Goal: Task Accomplishment & Management: Manage account settings

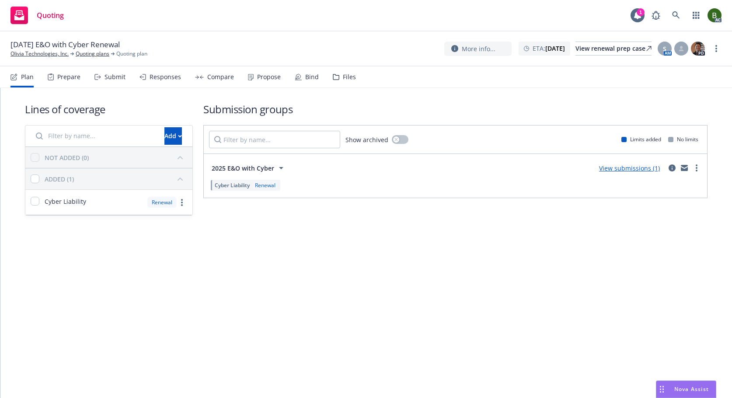
drag, startPoint x: 351, startPoint y: 77, endPoint x: 349, endPoint y: 60, distance: 16.8
click at [351, 77] on div "Files" at bounding box center [349, 76] width 13 height 7
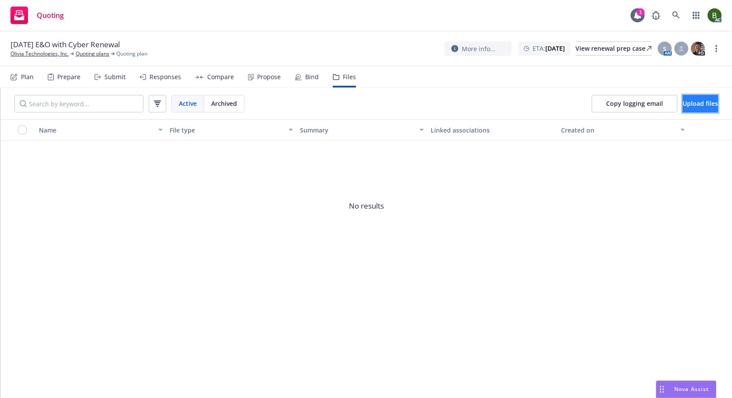
click at [683, 100] on span "Upload files" at bounding box center [700, 103] width 35 height 8
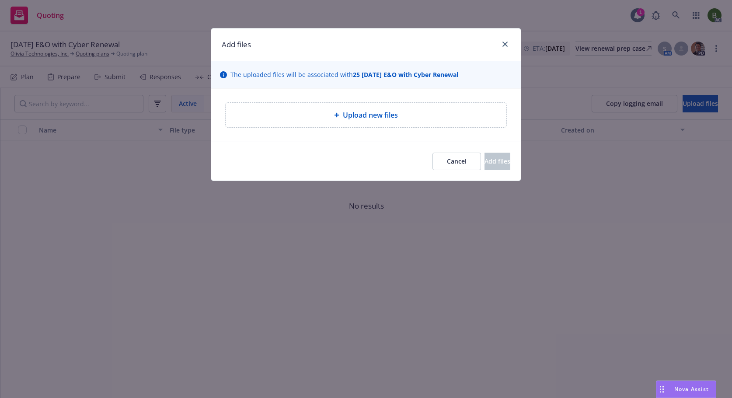
click at [359, 117] on span "Upload new files" at bounding box center [370, 115] width 55 height 10
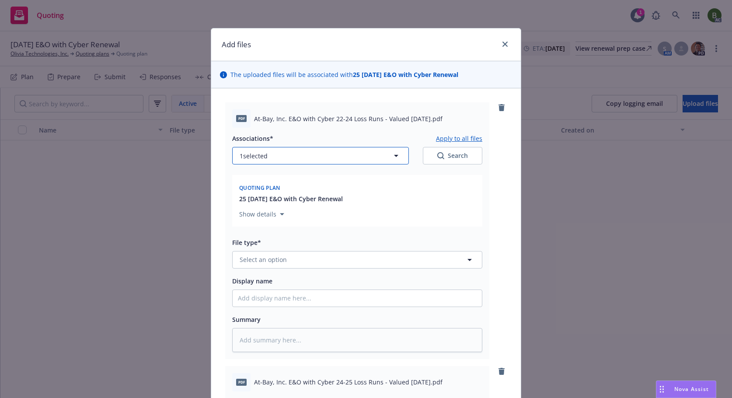
click at [352, 151] on button "1 selected" at bounding box center [320, 155] width 177 height 17
type textarea "x"
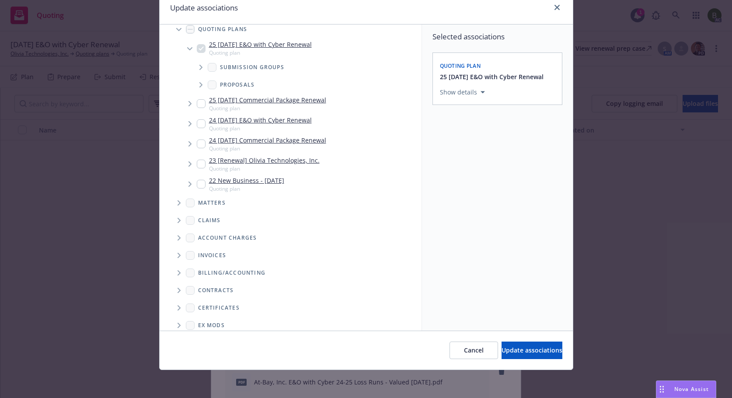
scroll to position [105, 0]
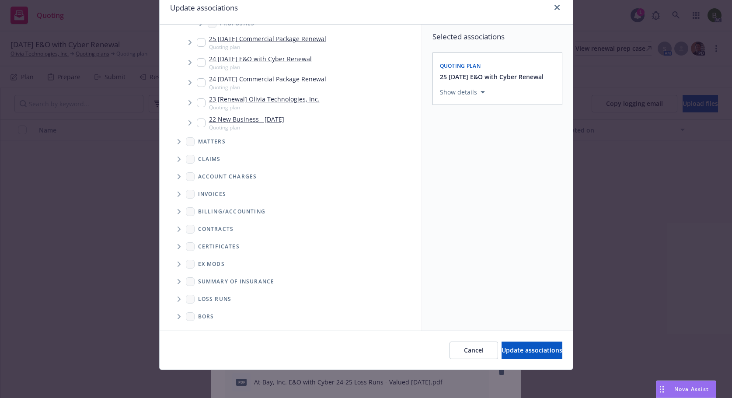
click at [178, 298] on icon "Folder Tree Example" at bounding box center [179, 298] width 3 height 5
click at [212, 326] on link "2025" at bounding box center [219, 330] width 14 height 9
checkbox input "true"
click at [534, 352] on span "Update associations" at bounding box center [532, 350] width 61 height 8
type textarea "x"
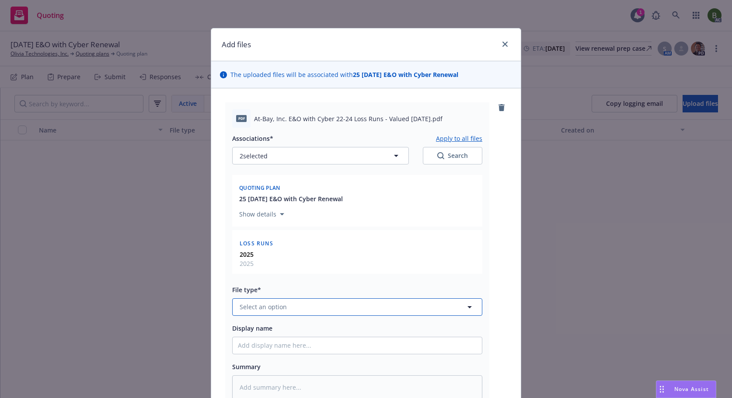
click at [292, 300] on button "Select an option" at bounding box center [357, 306] width 250 height 17
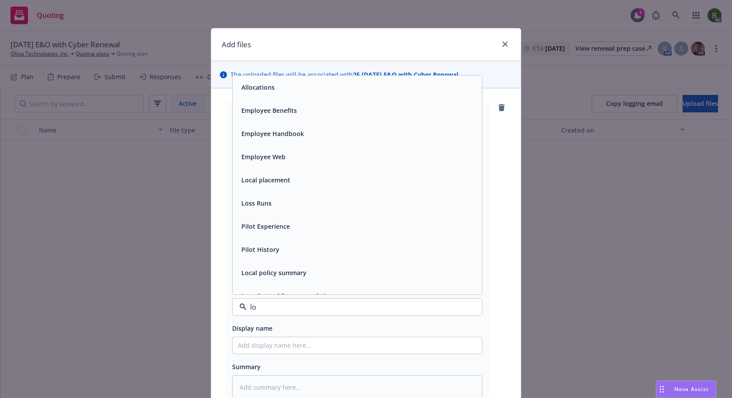
type input "lod"
type textarea "x"
type input "loss"
click at [259, 85] on span "Loss Runs" at bounding box center [256, 87] width 30 height 9
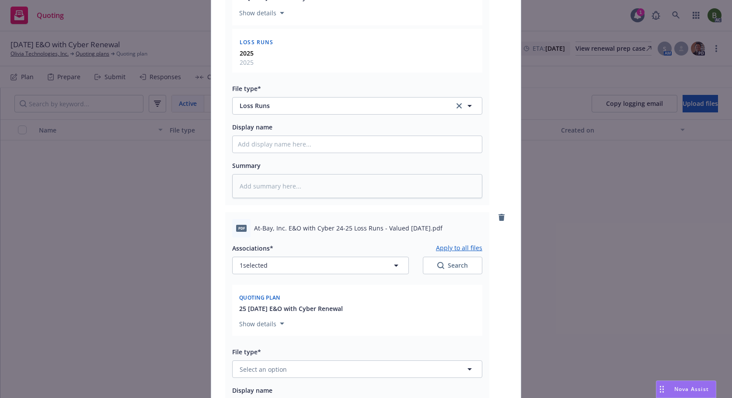
scroll to position [219, 0]
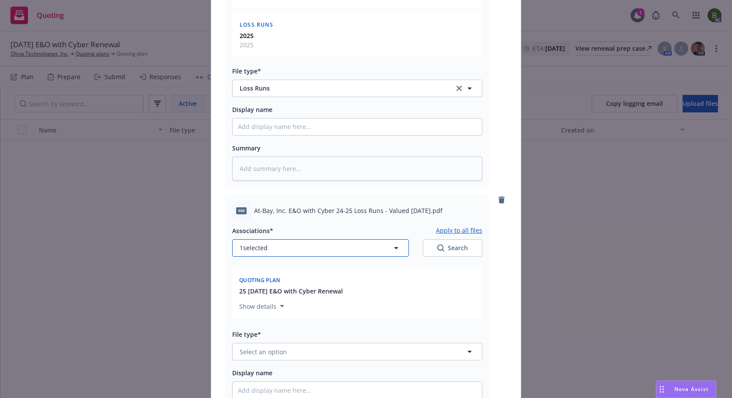
click at [302, 246] on button "1 selected" at bounding box center [320, 247] width 177 height 17
type textarea "x"
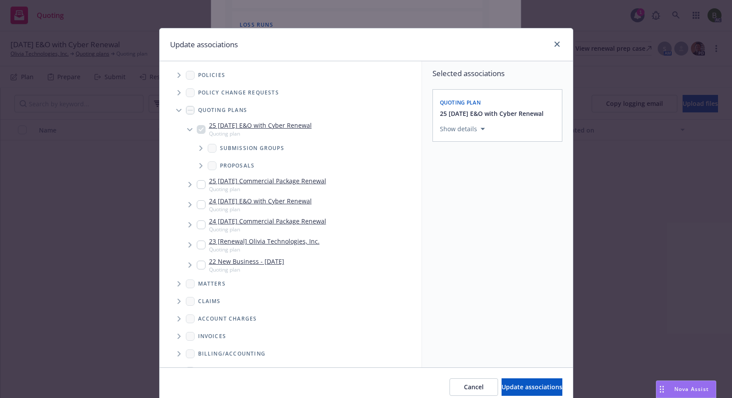
scroll to position [105, 0]
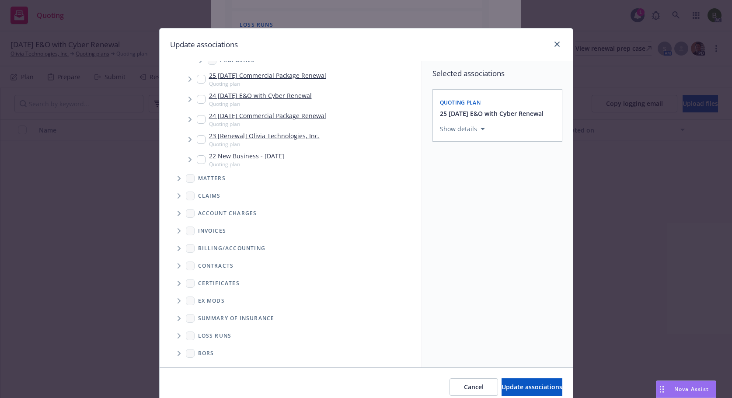
click at [177, 339] on span "Folder Tree Example" at bounding box center [179, 336] width 14 height 14
click at [212, 363] on link "2025" at bounding box center [219, 366] width 14 height 9
checkbox input "true"
click at [502, 389] on span "Update associations" at bounding box center [532, 387] width 61 height 8
type textarea "x"
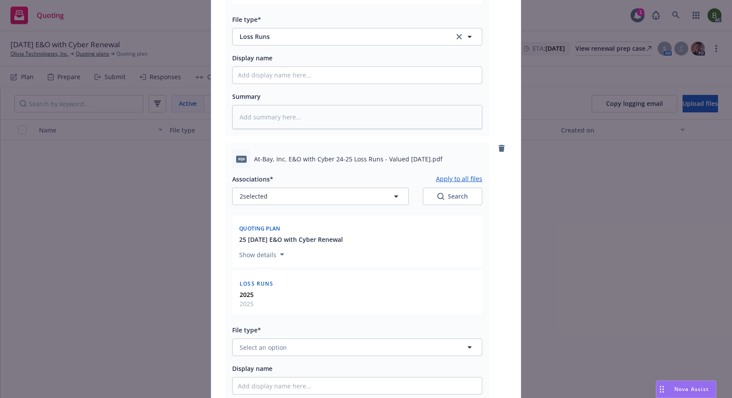
scroll to position [394, 0]
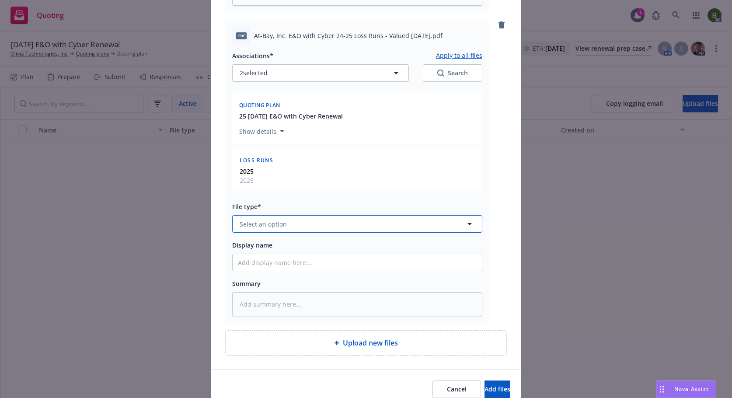
click at [276, 223] on span "Select an option" at bounding box center [263, 224] width 47 height 9
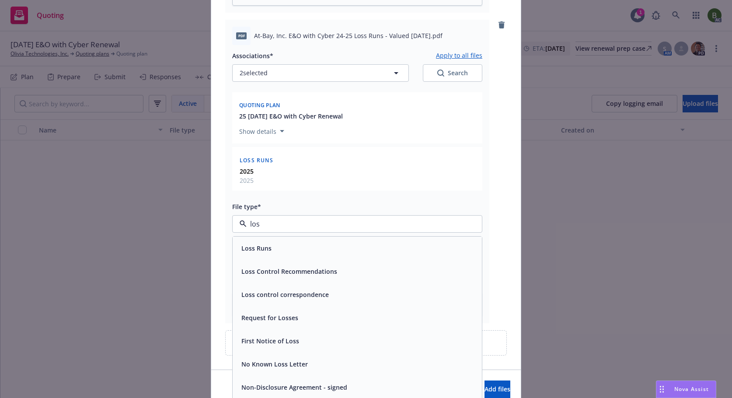
type input "loss"
click at [260, 237] on div "Loss Runs" at bounding box center [357, 248] width 249 height 23
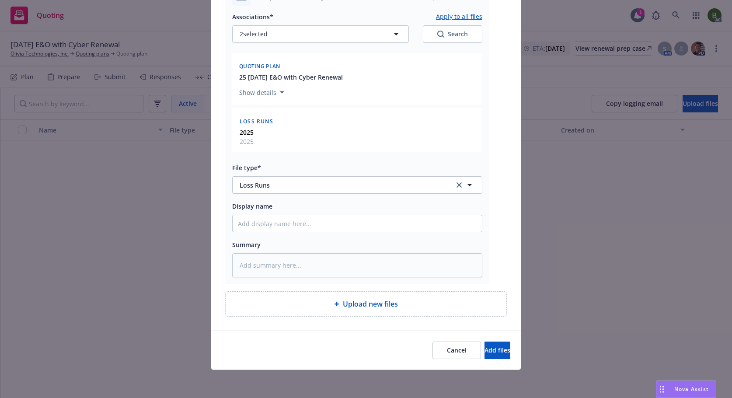
drag, startPoint x: 473, startPoint y: 338, endPoint x: 474, endPoint y: 347, distance: 9.2
click at [473, 338] on div "Cancel Add files" at bounding box center [366, 350] width 310 height 39
click at [484, 348] on span "Add files" at bounding box center [497, 350] width 26 height 8
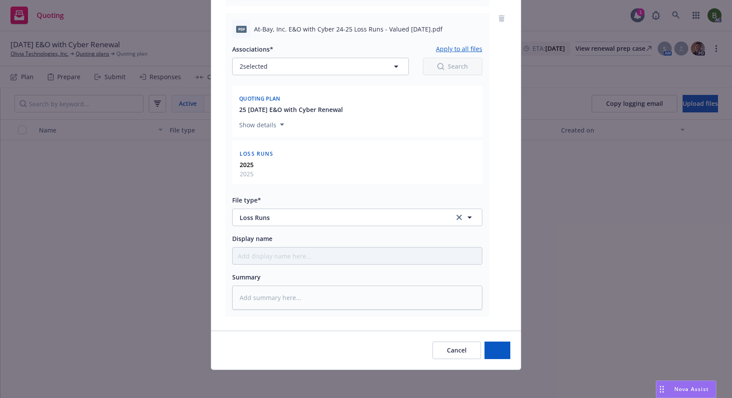
scroll to position [400, 0]
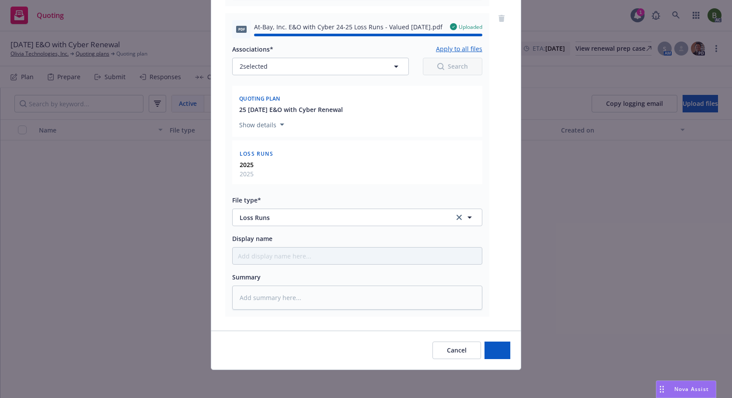
type textarea "x"
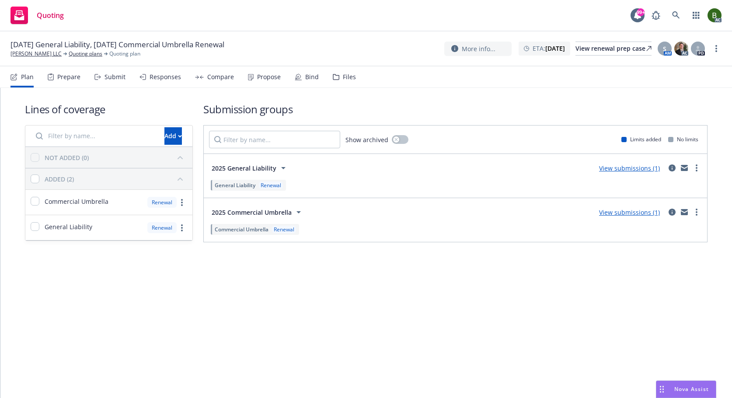
click at [335, 81] on div "Files" at bounding box center [344, 76] width 23 height 21
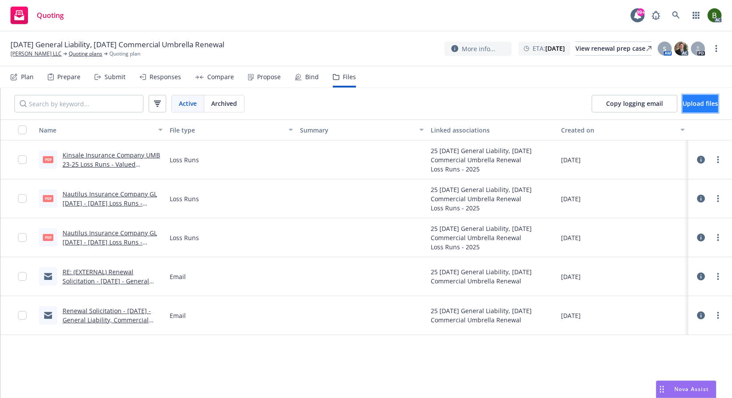
click at [685, 102] on span "Upload files" at bounding box center [700, 103] width 35 height 8
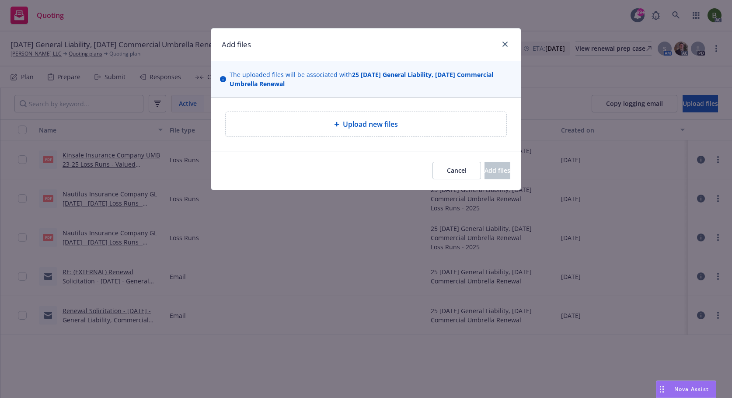
click at [384, 122] on span "Upload new files" at bounding box center [370, 124] width 55 height 10
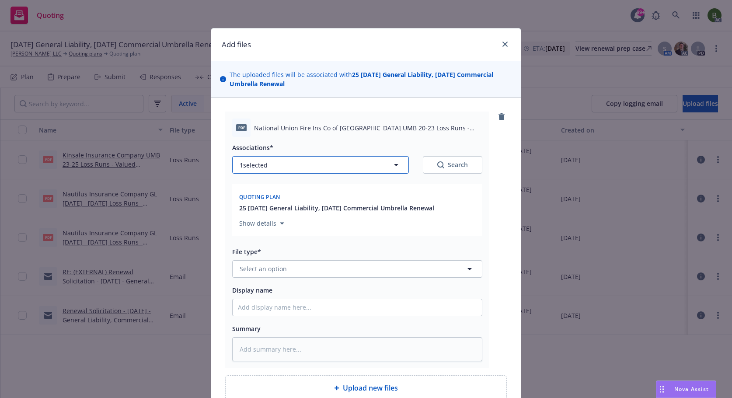
click at [338, 167] on button "1 selected" at bounding box center [320, 164] width 177 height 17
type textarea "x"
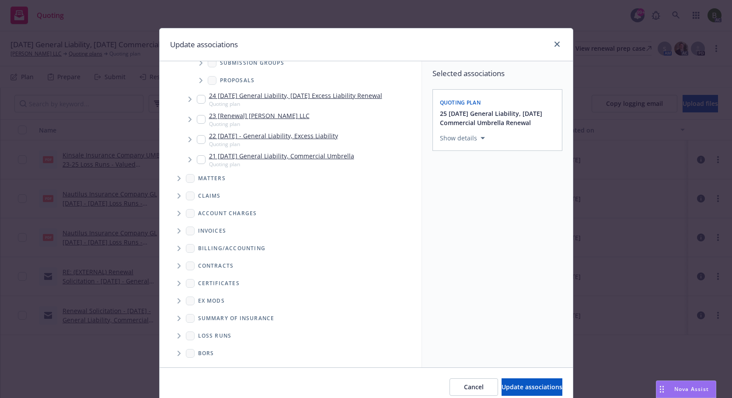
scroll to position [37, 0]
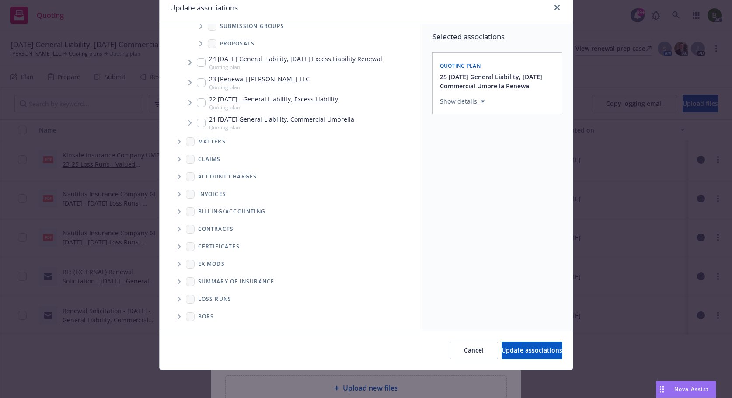
click at [178, 300] on icon "Folder Tree Example" at bounding box center [179, 298] width 3 height 5
click at [205, 327] on div "2025" at bounding box center [212, 330] width 28 height 13
checkbox input "true"
click at [513, 354] on span "Update associations" at bounding box center [532, 350] width 61 height 8
type textarea "x"
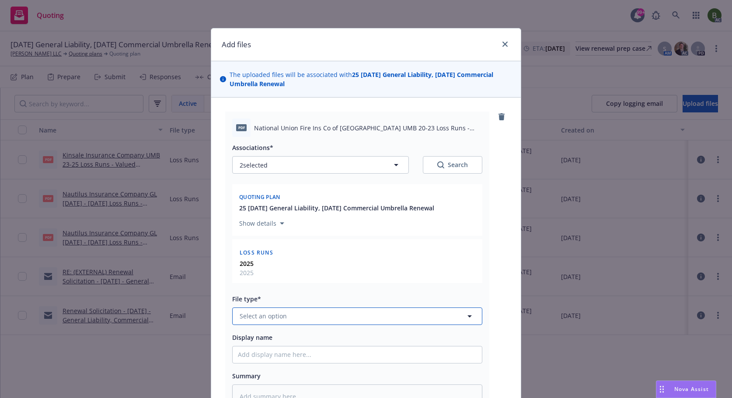
click at [338, 322] on button "Select an option" at bounding box center [357, 315] width 250 height 17
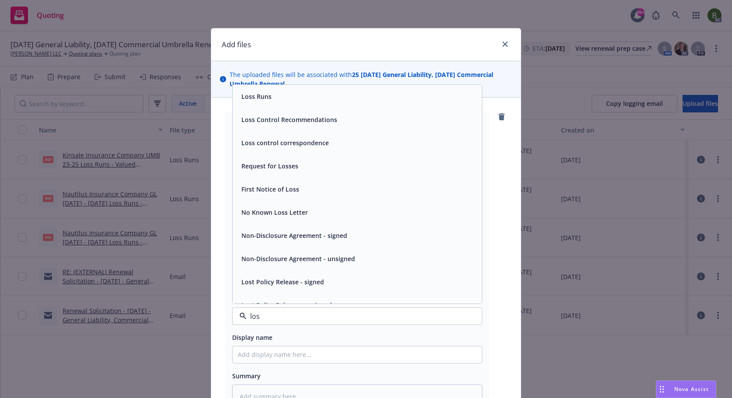
type input "loss"
click at [248, 103] on div "Loss Runs" at bounding box center [357, 96] width 249 height 23
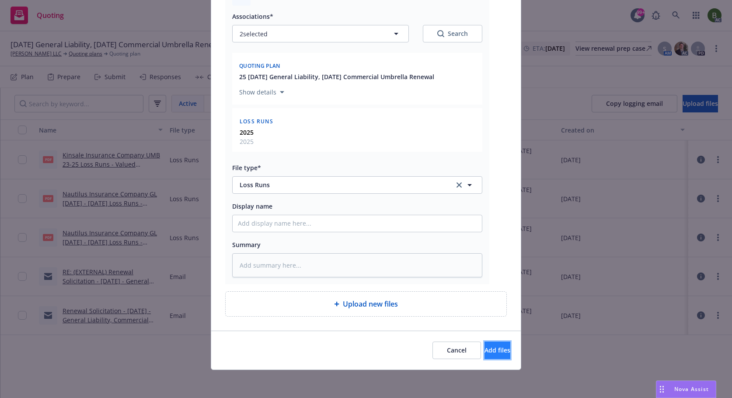
click at [489, 345] on button "Add files" at bounding box center [497, 349] width 26 height 17
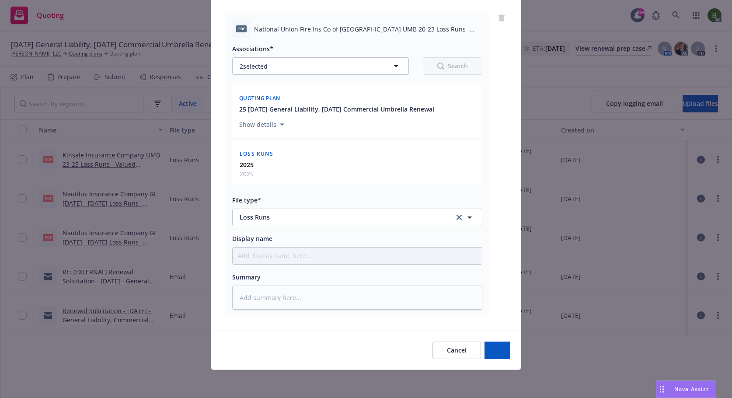
scroll to position [99, 0]
type textarea "x"
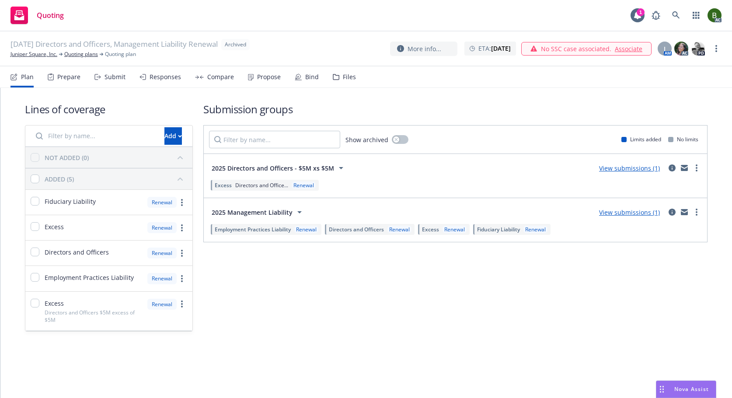
click at [343, 80] on div "Files" at bounding box center [349, 76] width 13 height 7
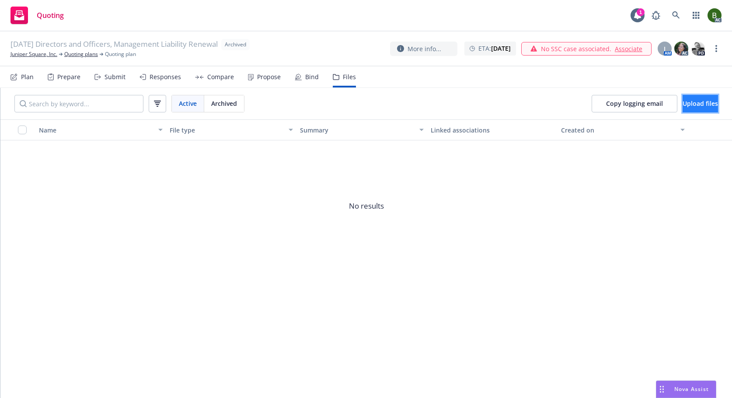
click at [683, 103] on button "Upload files" at bounding box center [700, 103] width 35 height 17
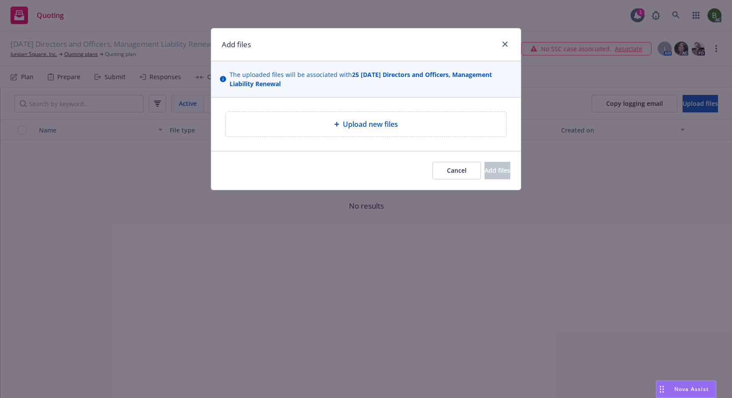
click at [371, 122] on span "Upload new files" at bounding box center [370, 124] width 55 height 10
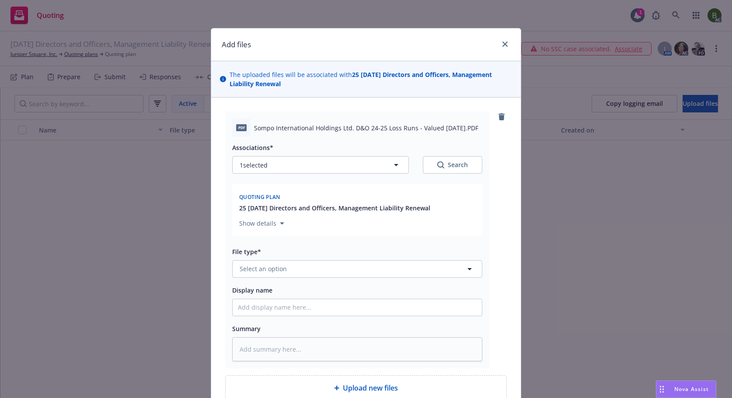
click at [335, 128] on span "Sompo International Holdings Ltd. D&O 24-25 Loss Runs - Valued [DATE].PDF" at bounding box center [366, 127] width 224 height 9
click at [315, 175] on div "Associations* 1 selected Search Quoting plan 25 [DATE] Directors and Officers, …" at bounding box center [357, 190] width 250 height 97
click at [314, 172] on button "1 selected" at bounding box center [320, 164] width 177 height 17
type textarea "x"
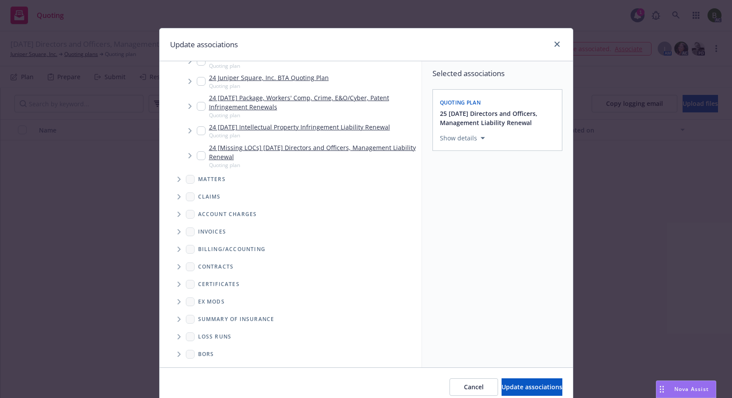
scroll to position [202, 0]
click at [179, 336] on span "Folder Tree Example" at bounding box center [179, 336] width 14 height 14
click at [218, 361] on div "2025" at bounding box center [212, 367] width 28 height 13
checkbox input "true"
click at [517, 387] on span "Update associations" at bounding box center [532, 387] width 61 height 8
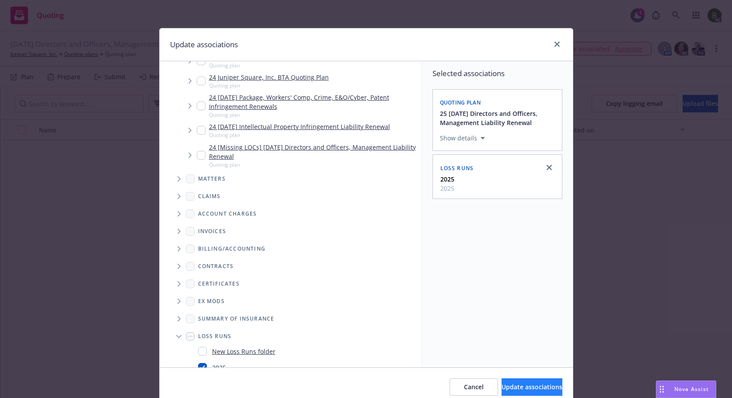
type textarea "x"
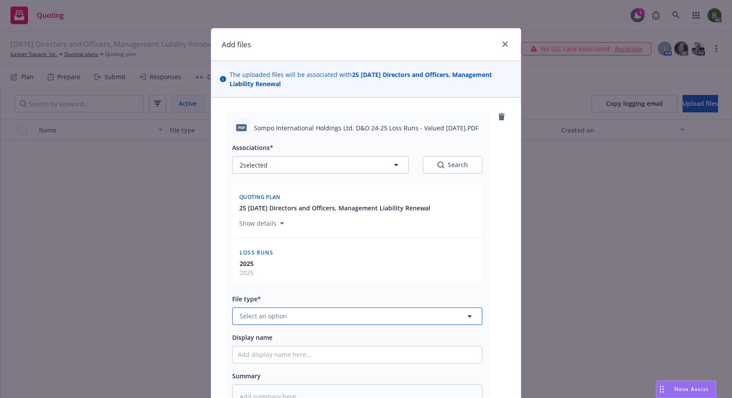
click at [321, 317] on button "Select an option" at bounding box center [357, 315] width 250 height 17
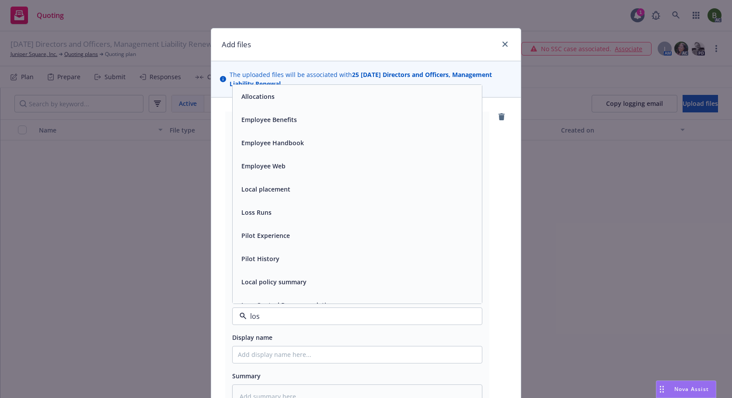
type input "loss"
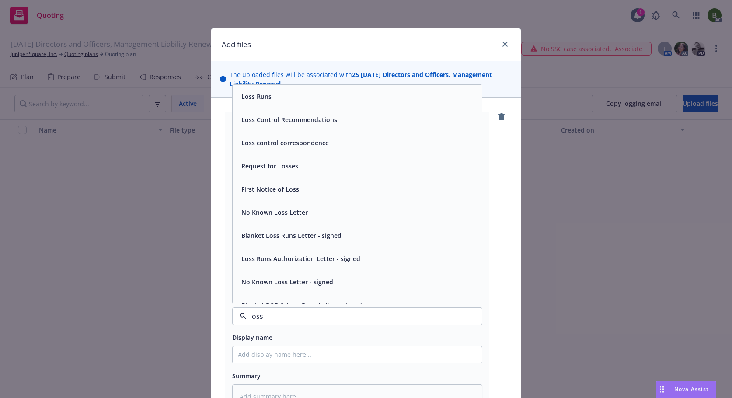
click at [243, 94] on span "Loss Runs" at bounding box center [256, 96] width 30 height 9
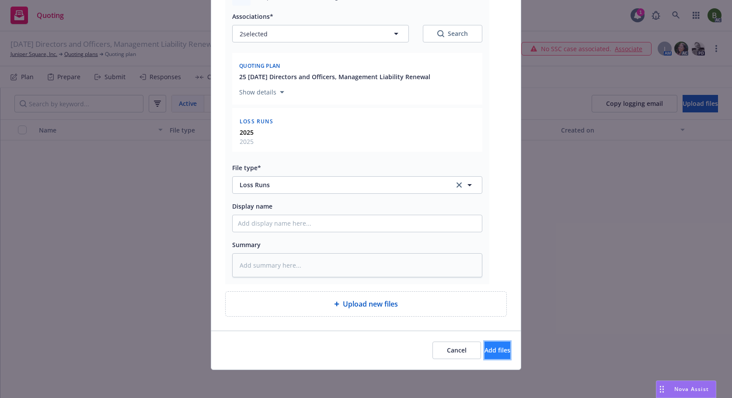
click at [484, 348] on span "Add files" at bounding box center [497, 350] width 26 height 8
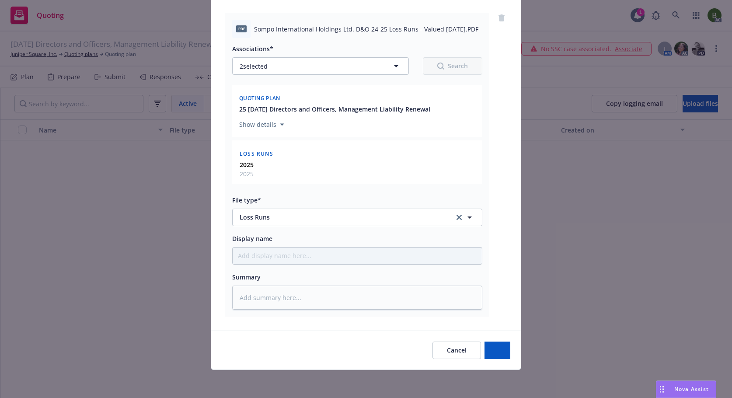
scroll to position [99, 0]
type textarea "x"
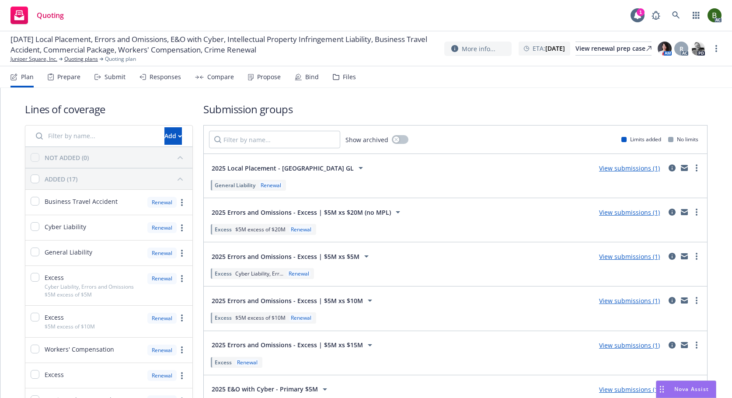
click at [334, 77] on icon at bounding box center [336, 77] width 7 height 6
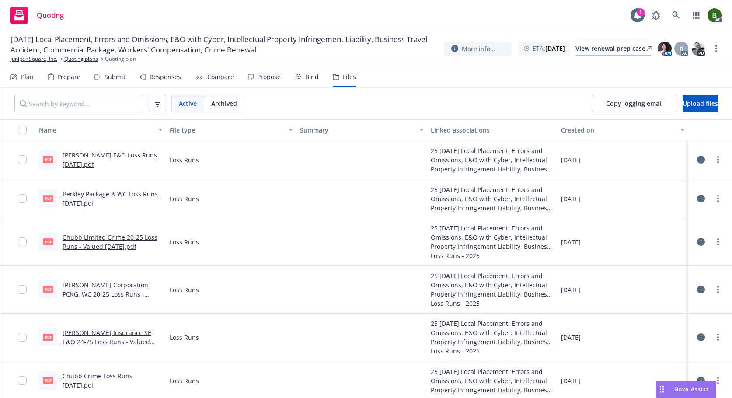
click at [697, 158] on icon at bounding box center [701, 160] width 8 height 8
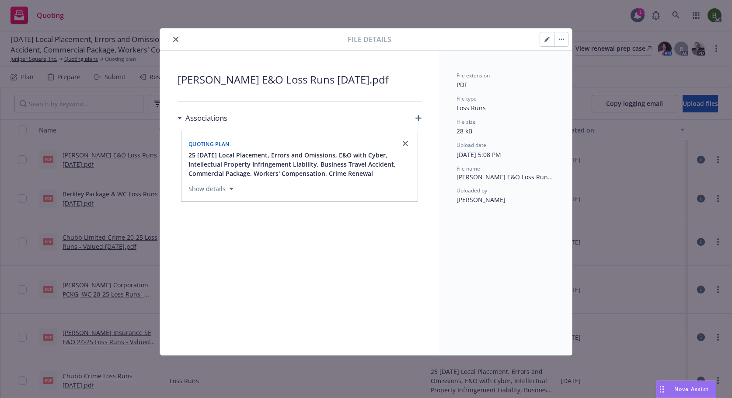
click at [174, 42] on icon "close" at bounding box center [175, 39] width 5 height 5
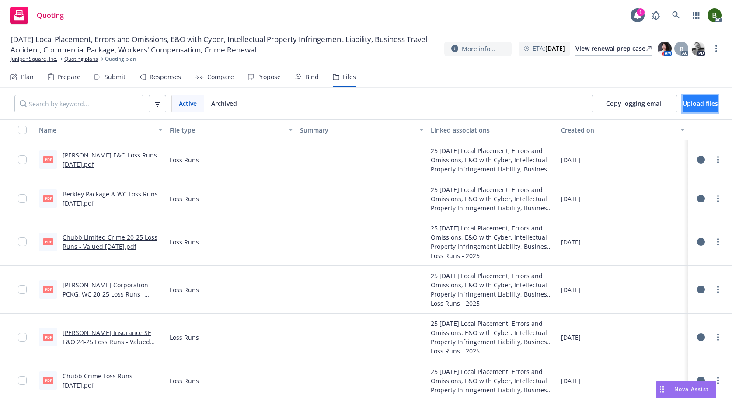
click at [683, 103] on span "Upload files" at bounding box center [700, 103] width 35 height 8
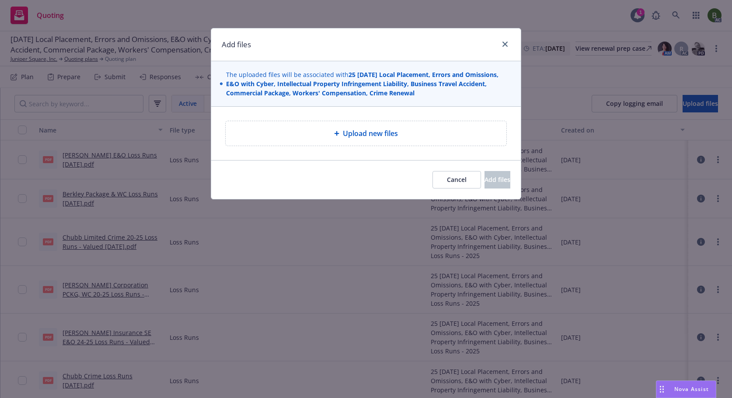
click at [351, 132] on span "Upload new files" at bounding box center [370, 133] width 55 height 10
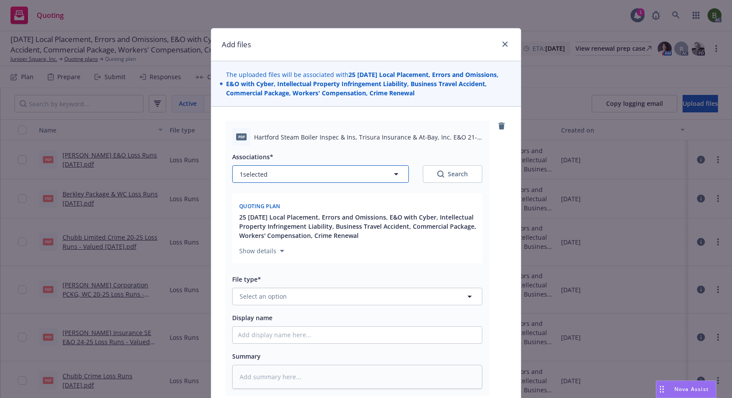
click at [366, 174] on button "1 selected" at bounding box center [320, 173] width 177 height 17
type textarea "x"
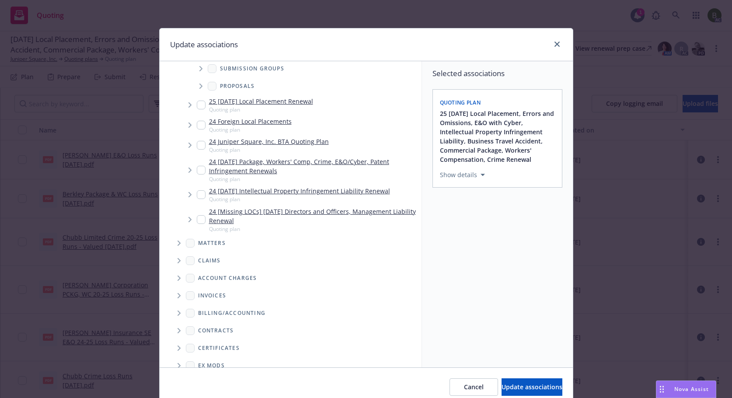
scroll to position [202, 0]
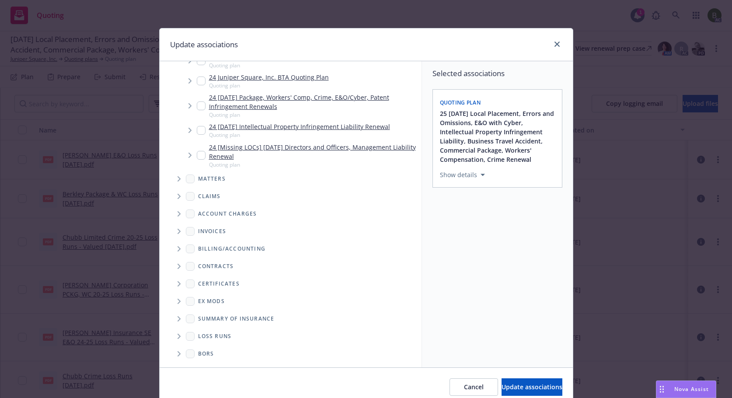
click at [172, 333] on span "Folder Tree Example" at bounding box center [179, 336] width 14 height 14
click at [212, 365] on link "2025" at bounding box center [219, 367] width 14 height 9
checkbox input "true"
click at [510, 384] on span "Update associations" at bounding box center [532, 387] width 61 height 8
type textarea "x"
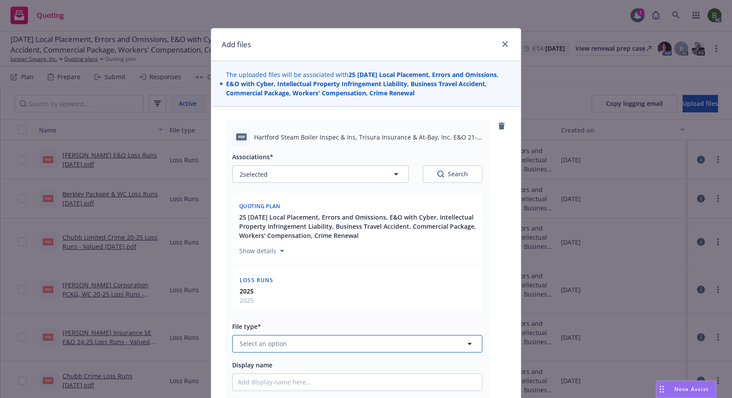
click at [290, 341] on button "Select an option" at bounding box center [357, 343] width 250 height 17
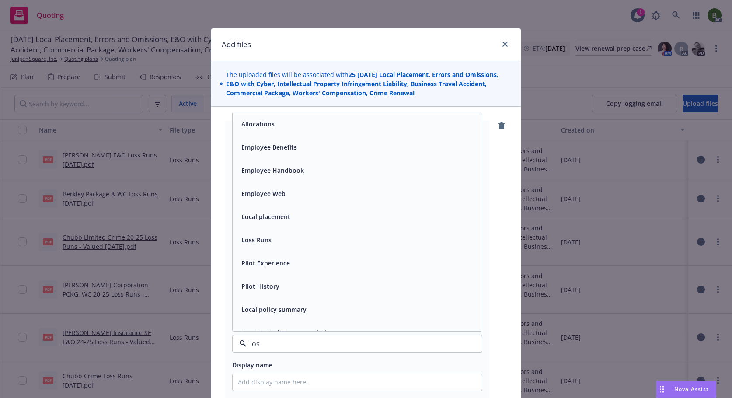
type input "loss"
click at [257, 127] on span "Loss Runs" at bounding box center [256, 123] width 30 height 9
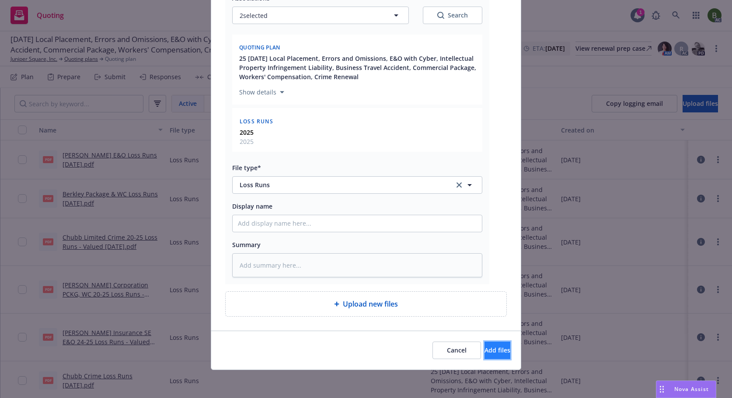
click at [484, 353] on span "Add files" at bounding box center [497, 350] width 26 height 8
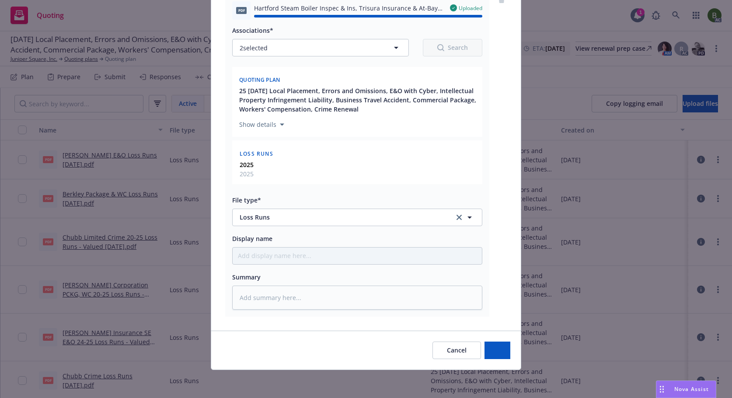
type textarea "x"
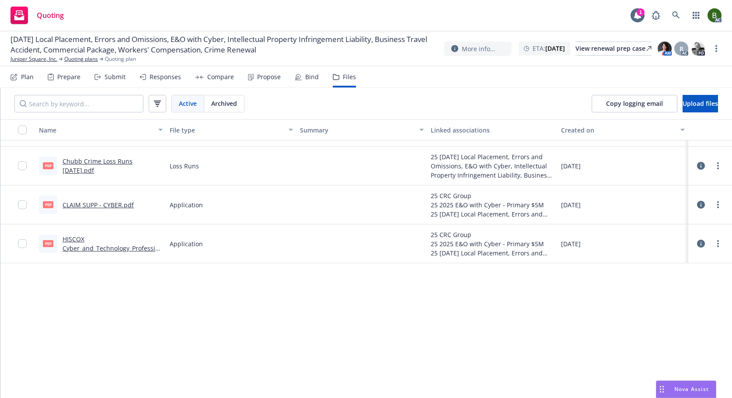
scroll to position [0, 0]
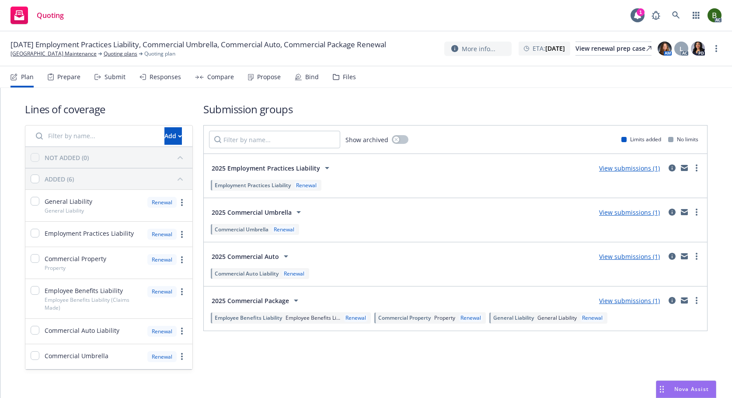
click at [343, 79] on div "Files" at bounding box center [349, 76] width 13 height 7
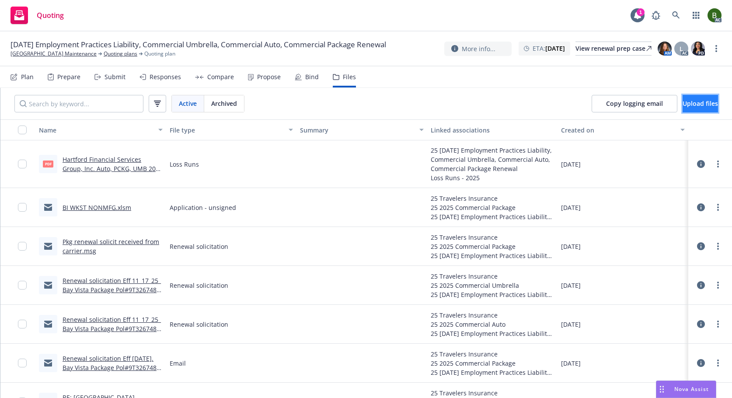
click at [683, 102] on span "Upload files" at bounding box center [700, 103] width 35 height 8
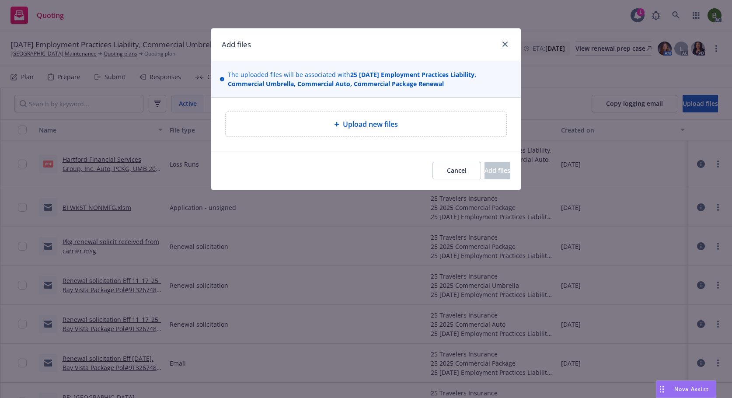
click at [379, 122] on span "Upload new files" at bounding box center [370, 124] width 55 height 10
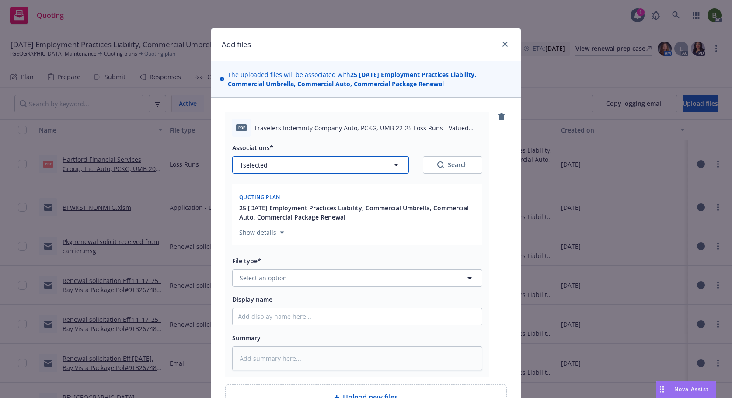
click at [391, 164] on icon "button" at bounding box center [396, 165] width 10 height 10
type textarea "x"
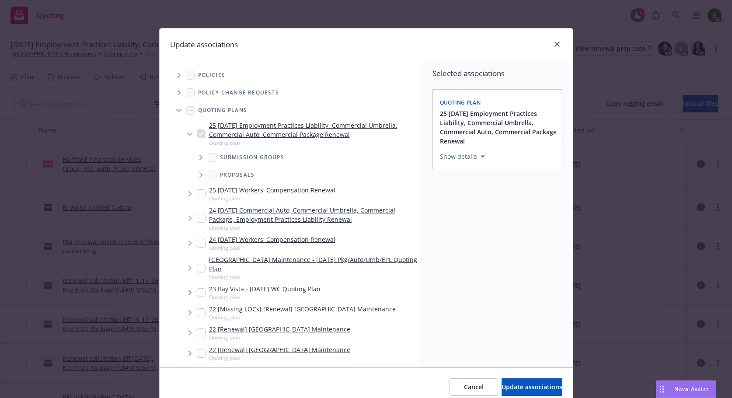
scroll to position [213, 0]
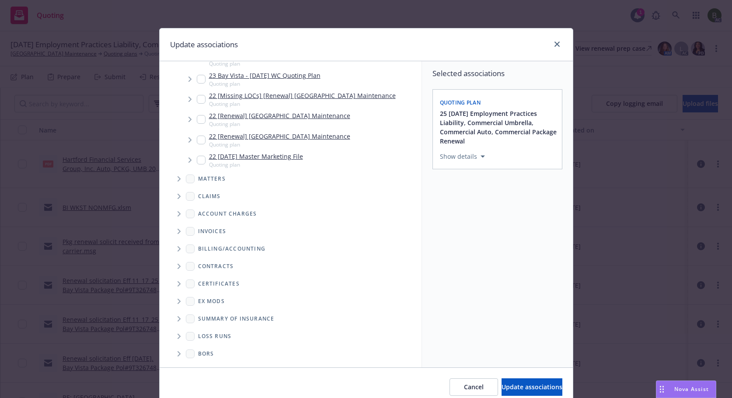
click at [174, 332] on span "Folder Tree Example" at bounding box center [179, 336] width 14 height 14
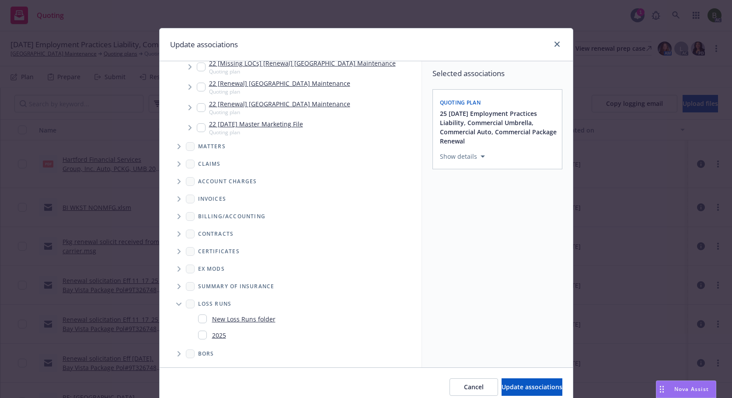
click at [212, 335] on link "2025" at bounding box center [219, 335] width 14 height 9
checkbox input "true"
click at [528, 383] on span "Update associations" at bounding box center [532, 387] width 61 height 8
type textarea "x"
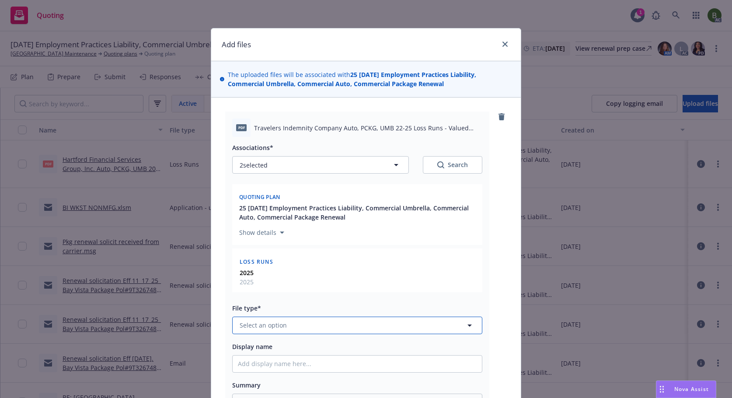
click at [362, 326] on button "Select an option" at bounding box center [357, 325] width 250 height 17
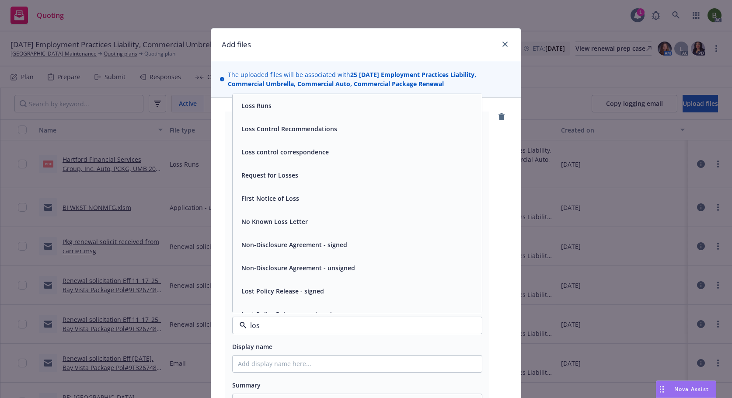
type input "loss"
click at [265, 113] on div "Loss Runs" at bounding box center [357, 105] width 249 height 23
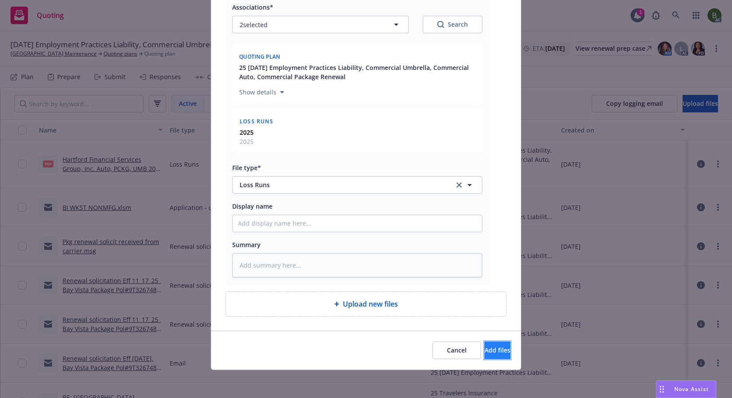
click at [490, 346] on span "Add files" at bounding box center [497, 350] width 26 height 8
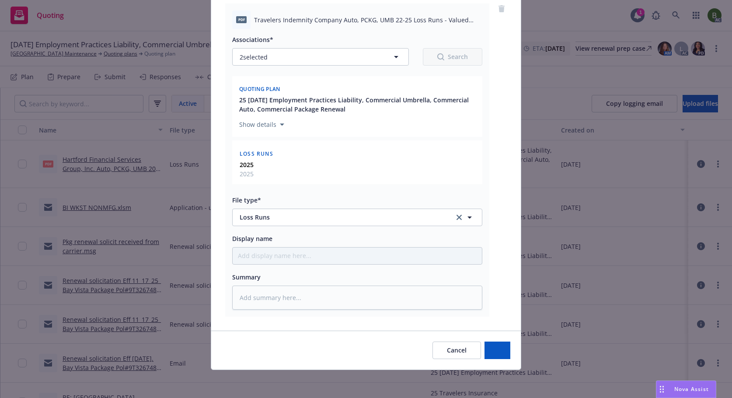
type textarea "x"
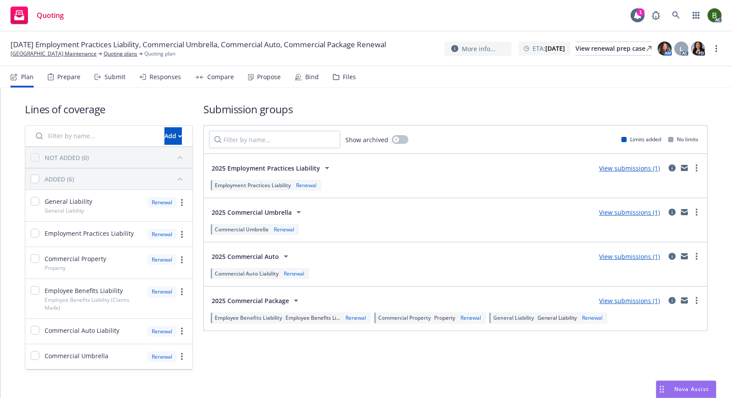
click at [343, 80] on div "Files" at bounding box center [349, 76] width 13 height 7
click at [346, 74] on div "Files" at bounding box center [349, 76] width 13 height 7
